Goal: Information Seeking & Learning: Learn about a topic

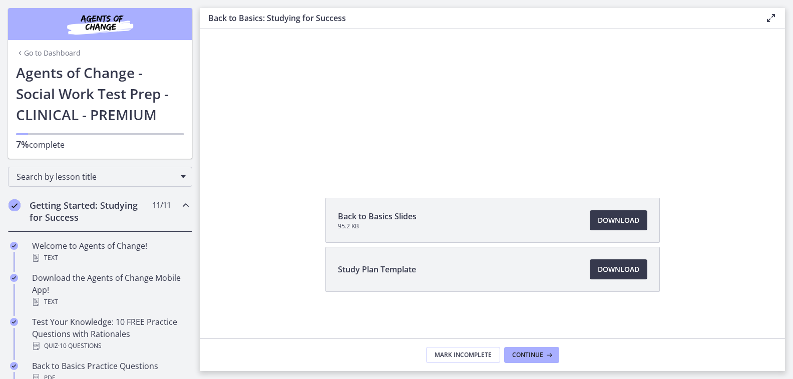
scroll to position [101, 0]
drag, startPoint x: 530, startPoint y: 351, endPoint x: 520, endPoint y: 354, distance: 10.0
click at [520, 354] on span "Continue" at bounding box center [527, 355] width 31 height 8
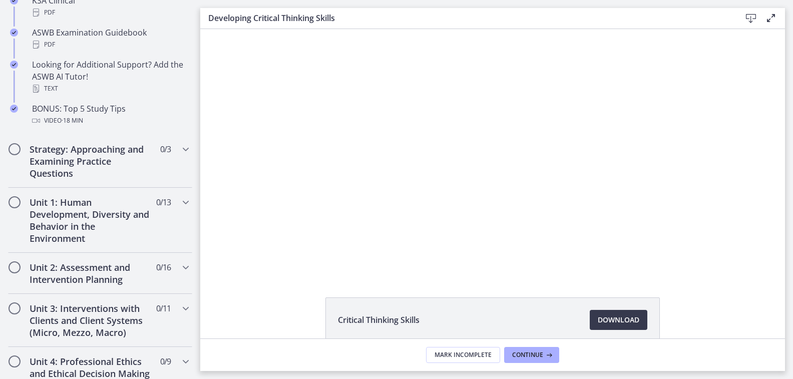
scroll to position [501, 0]
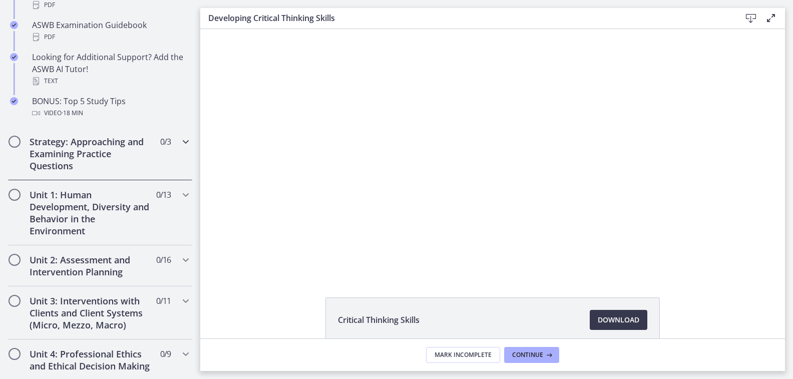
click at [12, 143] on span "Chapters" at bounding box center [15, 142] width 10 height 10
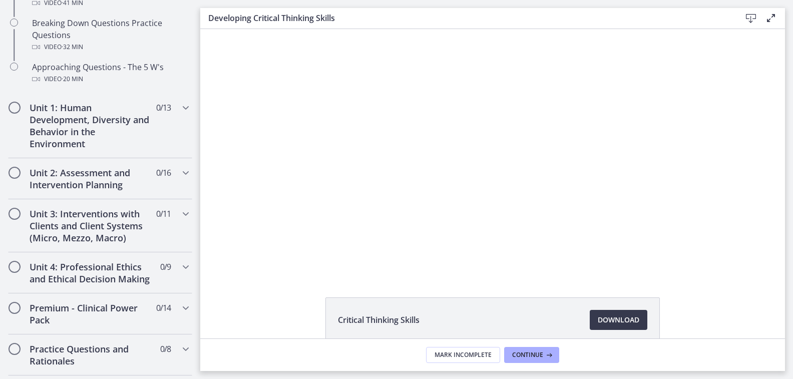
scroll to position [304, 0]
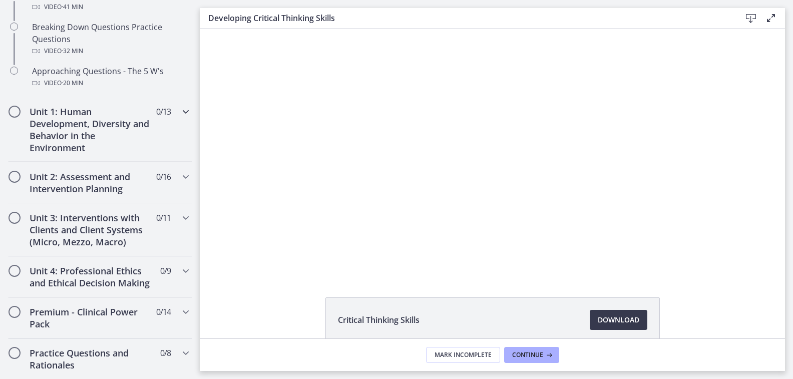
click at [17, 110] on span "Chapters" at bounding box center [15, 112] width 10 height 10
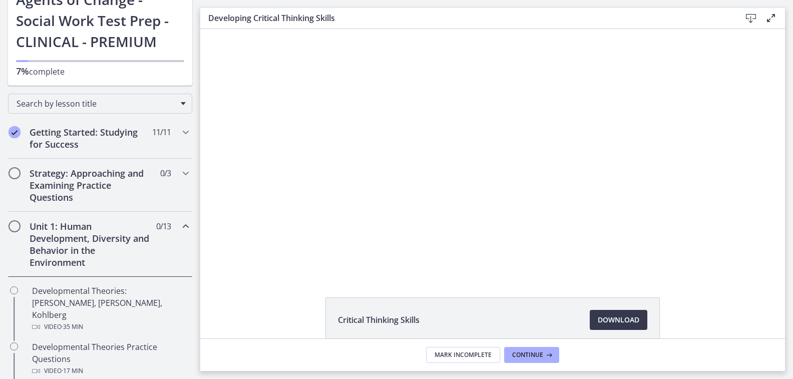
scroll to position [71, 0]
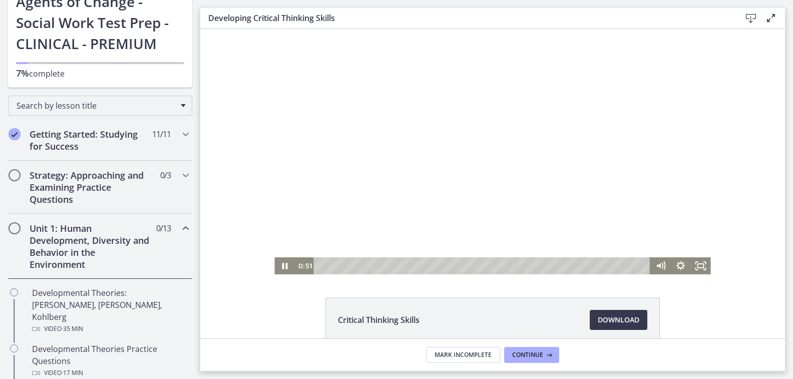
click at [298, 274] on div "0:51" at bounding box center [472, 265] width 356 height 17
click at [487, 269] on div "8:26" at bounding box center [483, 265] width 324 height 17
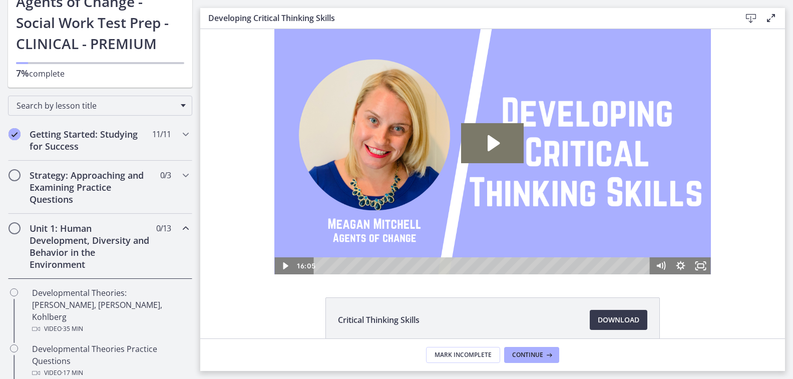
scroll to position [0, 0]
click at [525, 354] on span "Continue" at bounding box center [527, 355] width 31 height 8
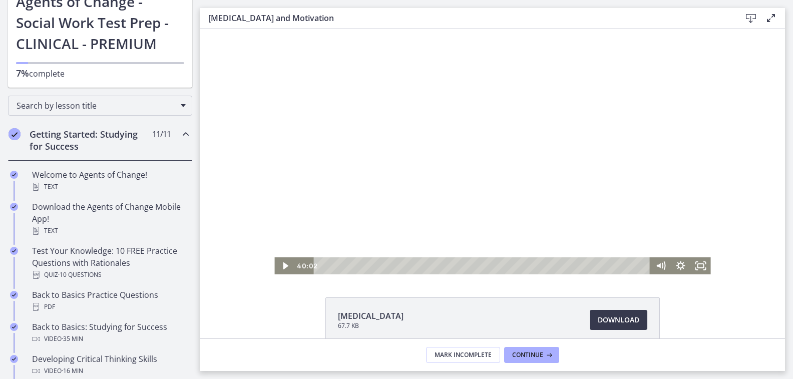
click at [359, 267] on div "Playbar" at bounding box center [483, 265] width 324 height 17
drag, startPoint x: 360, startPoint y: 265, endPoint x: 684, endPoint y: 253, distance: 324.0
click at [684, 253] on div "Click for sound @keyframes VOLUME_SMALL_WAVE_FLASH { 0% { opacity: 0; } 33% { o…" at bounding box center [492, 151] width 436 height 245
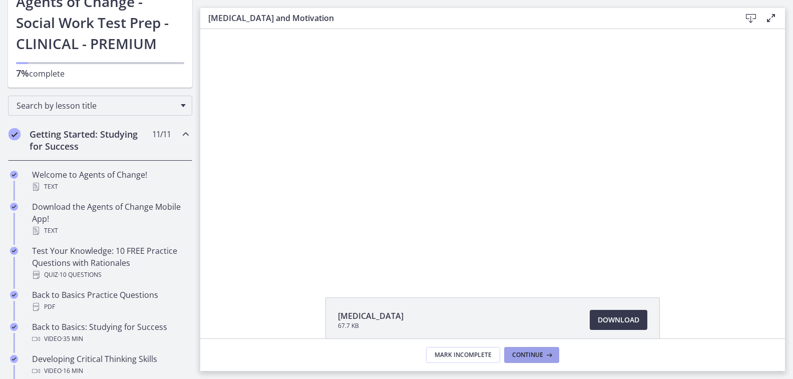
click at [531, 354] on span "Continue" at bounding box center [527, 355] width 31 height 8
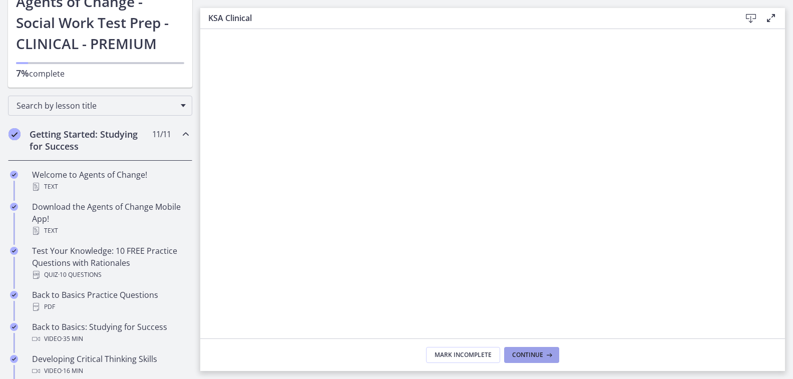
click at [513, 354] on span "Continue" at bounding box center [527, 355] width 31 height 8
click at [523, 359] on button "Continue" at bounding box center [531, 355] width 55 height 16
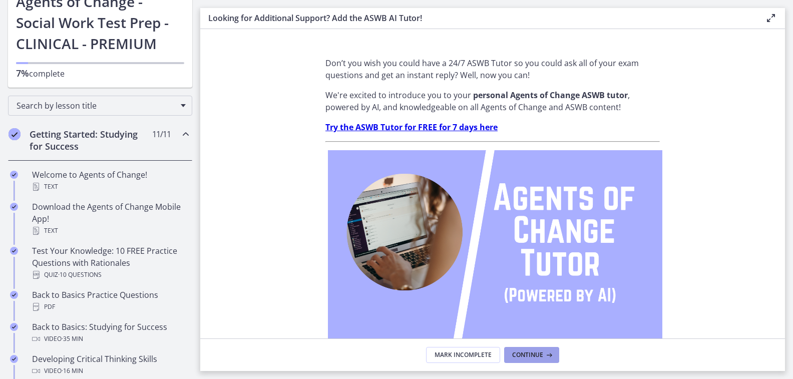
click at [523, 356] on span "Continue" at bounding box center [527, 355] width 31 height 8
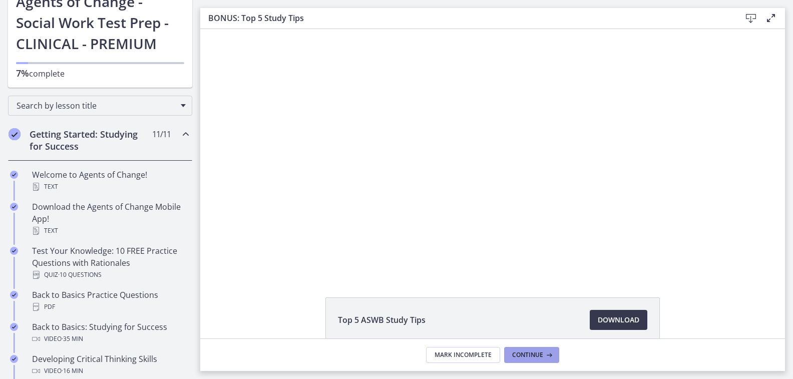
click at [523, 356] on span "Continue" at bounding box center [527, 355] width 31 height 8
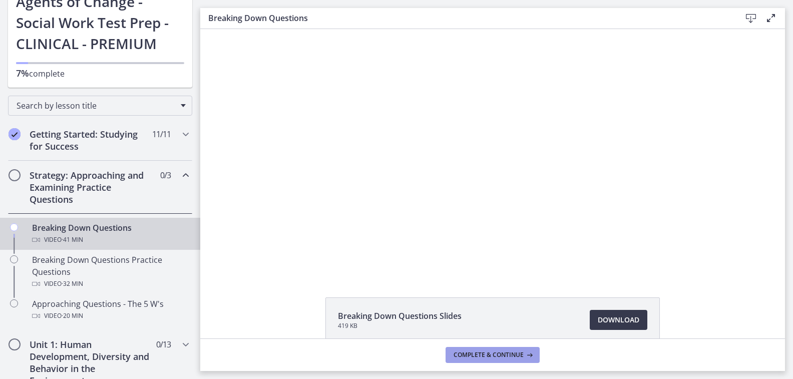
click at [523, 356] on icon at bounding box center [528, 355] width 10 height 8
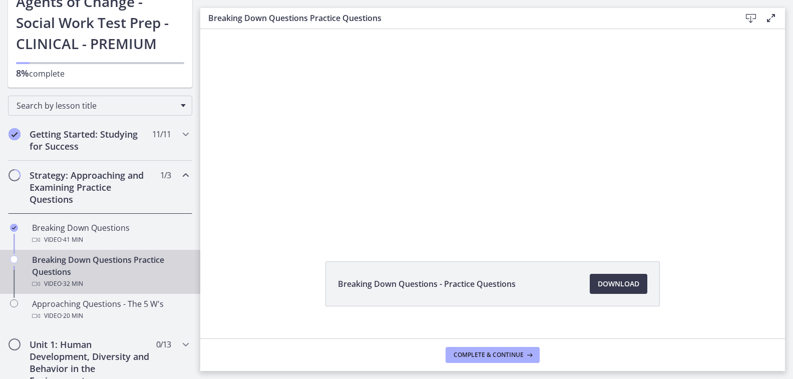
scroll to position [37, 0]
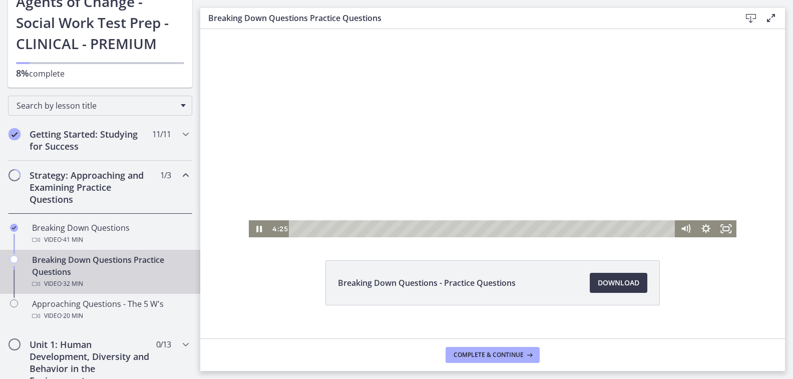
drag, startPoint x: 711, startPoint y: 47, endPoint x: 711, endPoint y: 71, distance: 24.0
click at [711, 71] on div at bounding box center [492, 114] width 487 height 245
click at [651, 128] on div at bounding box center [492, 114] width 487 height 245
click at [641, 157] on div at bounding box center [492, 114] width 487 height 245
click at [449, 198] on div at bounding box center [492, 114] width 487 height 245
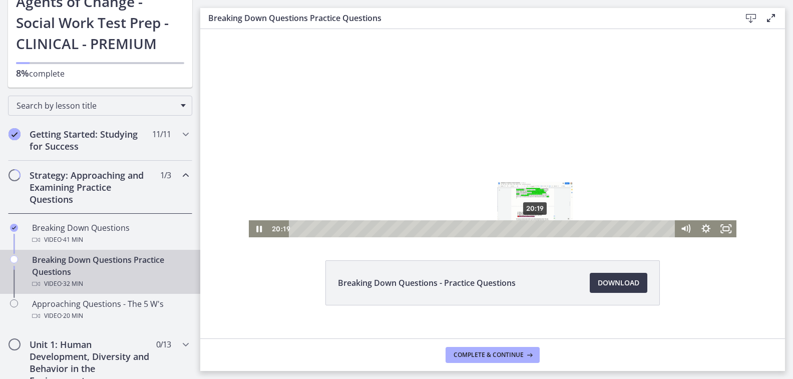
click at [532, 226] on div "20:19" at bounding box center [483, 228] width 374 height 17
click at [669, 142] on div at bounding box center [492, 114] width 487 height 245
click at [532, 226] on div "Playbar" at bounding box center [535, 229] width 6 height 6
click at [464, 143] on div at bounding box center [492, 114] width 487 height 245
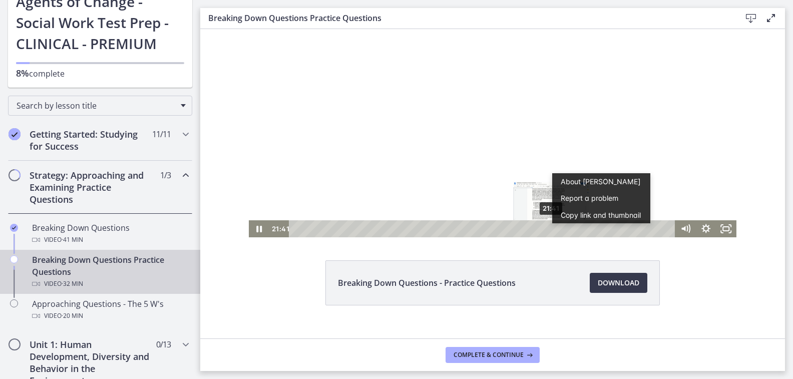
scroll to position [0, 0]
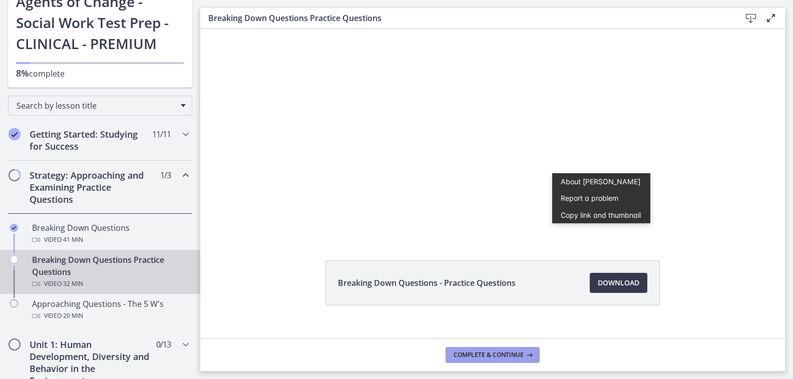
click at [501, 353] on span "Complete & continue" at bounding box center [488, 355] width 70 height 8
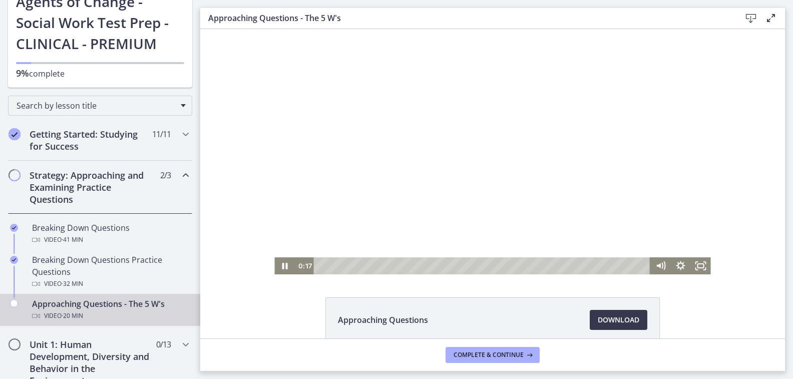
click at [418, 170] on div at bounding box center [492, 151] width 436 height 245
